Goal: Find contact information: Find contact information

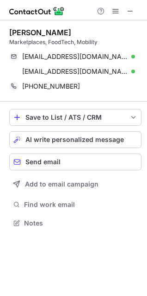
scroll to position [216, 147]
click at [131, 13] on span at bounding box center [130, 10] width 7 height 7
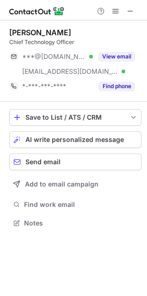
scroll to position [216, 147]
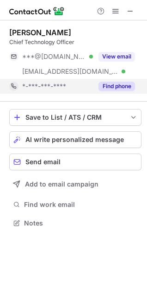
click at [118, 89] on button "Find phone" at bounding box center [117, 86] width 37 height 9
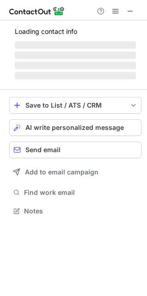
scroll to position [4, 4]
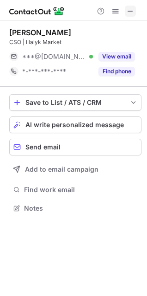
click at [133, 13] on span at bounding box center [130, 10] width 7 height 7
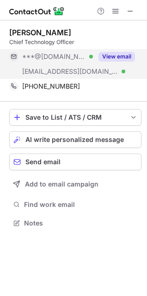
click at [121, 53] on button "View email" at bounding box center [117, 56] width 37 height 9
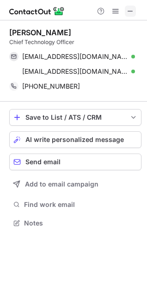
click at [133, 12] on span at bounding box center [130, 10] width 7 height 7
